Goal: Transaction & Acquisition: Purchase product/service

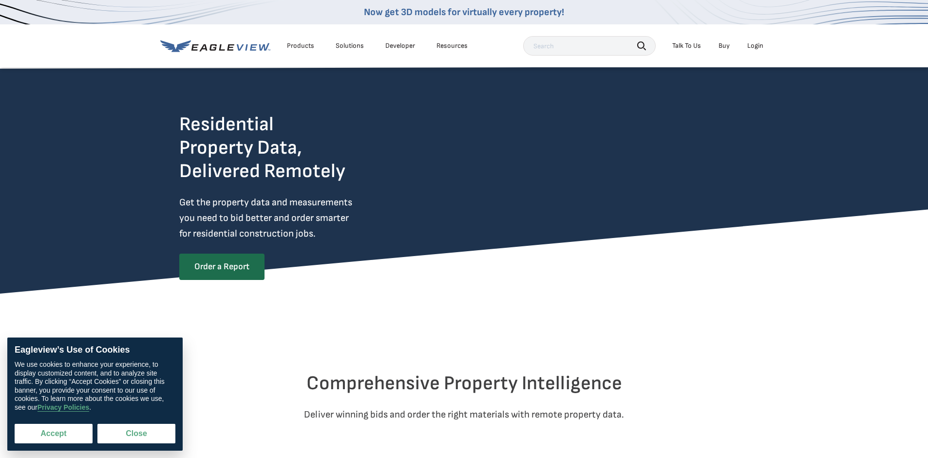
click at [76, 440] on button "Accept" at bounding box center [54, 432] width 78 height 19
checkbox input "true"
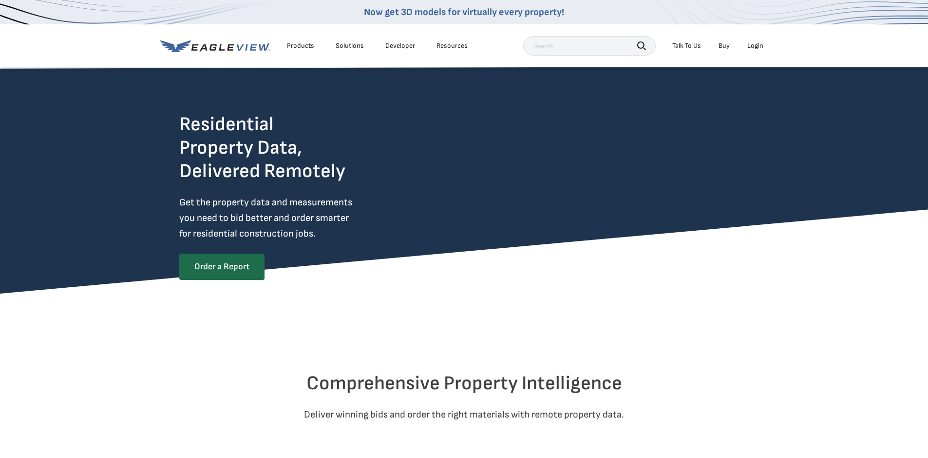
scroll to position [97, 0]
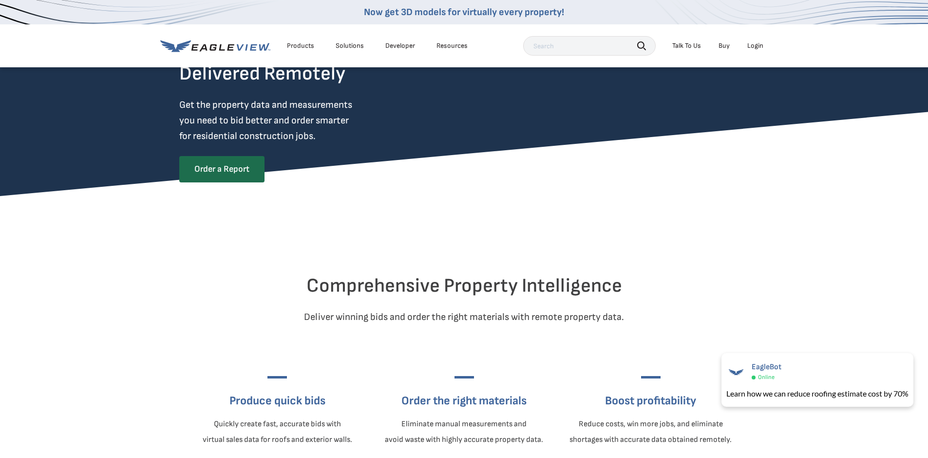
click at [727, 46] on link "Buy" at bounding box center [724, 45] width 11 height 9
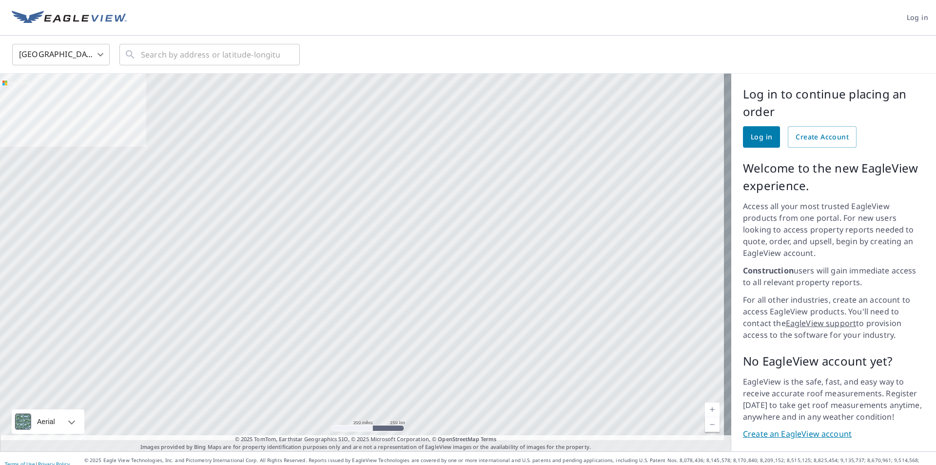
click at [792, 318] on link "EagleView support" at bounding box center [821, 323] width 71 height 11
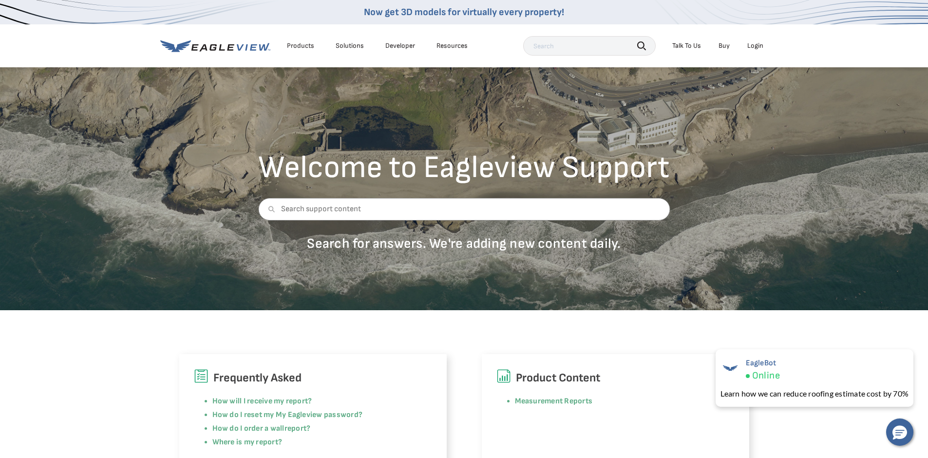
click at [531, 10] on link "Now get 3D models for virtually every property!" at bounding box center [464, 12] width 200 height 12
